Goal: Task Accomplishment & Management: Manage account settings

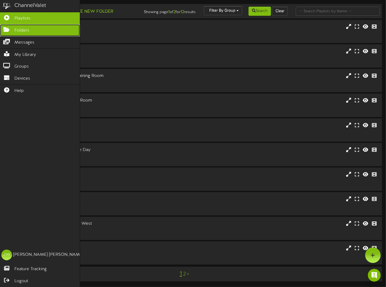
click at [10, 29] on icon at bounding box center [6, 29] width 13 height 4
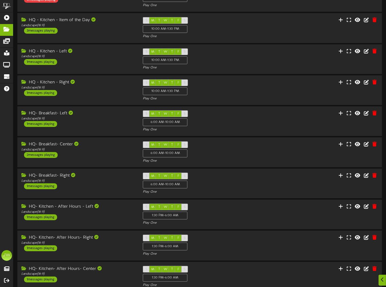
scroll to position [71, 0]
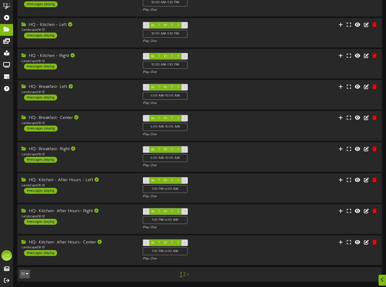
click at [185, 273] on link "2" at bounding box center [184, 274] width 3 height 6
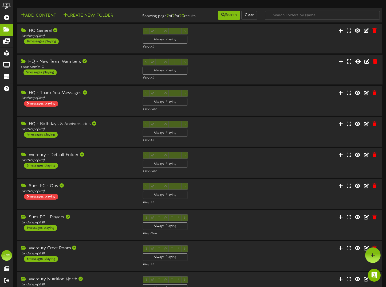
click at [74, 65] on div "HQ - New Team Members" at bounding box center [78, 62] width 114 height 6
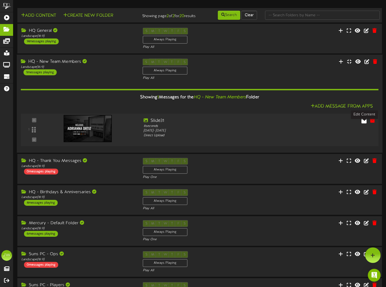
click at [364, 123] on icon at bounding box center [363, 120] width 5 height 6
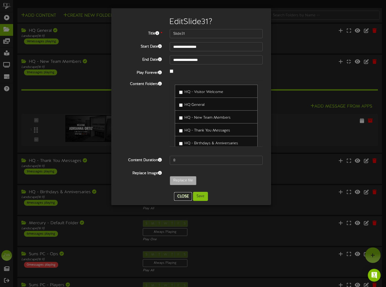
click at [185, 196] on button "Close" at bounding box center [183, 196] width 18 height 9
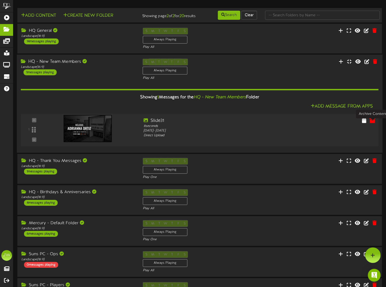
click at [370, 123] on icon at bounding box center [372, 120] width 6 height 6
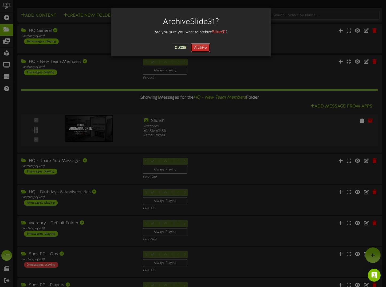
click at [200, 46] on button "Archive" at bounding box center [200, 47] width 20 height 9
